Goal: Task Accomplishment & Management: Use online tool/utility

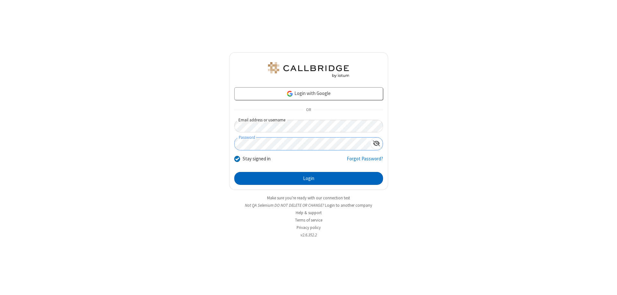
click at [309, 178] on button "Login" at bounding box center [308, 178] width 149 height 13
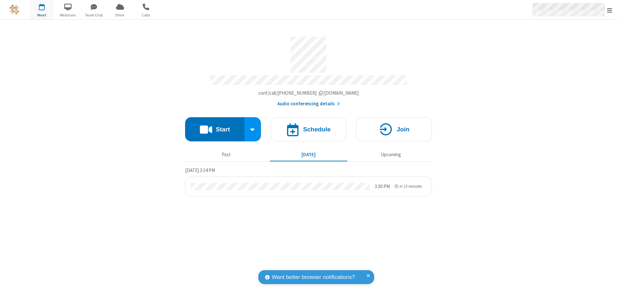
click at [610, 10] on span "Open menu" at bounding box center [609, 10] width 5 height 6
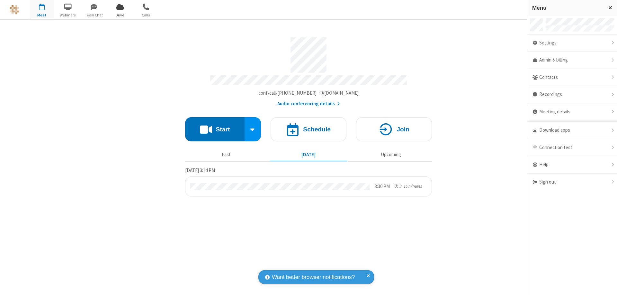
click at [120, 15] on span "Drive" at bounding box center [120, 15] width 24 height 6
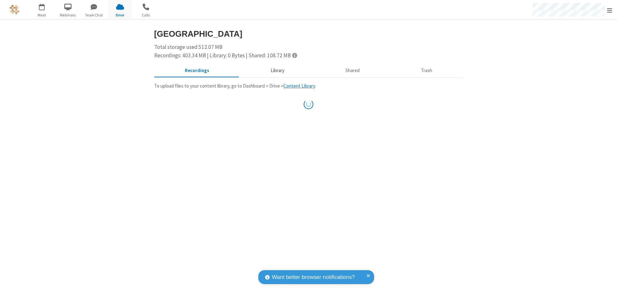
click at [277, 70] on button "Library" at bounding box center [277, 71] width 75 height 12
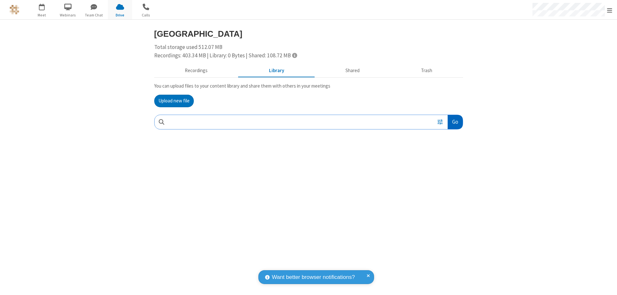
click at [455, 122] on button "Go" at bounding box center [455, 122] width 15 height 14
click at [174, 101] on button "Upload new file" at bounding box center [174, 101] width 40 height 13
